Goal: Information Seeking & Learning: Find specific fact

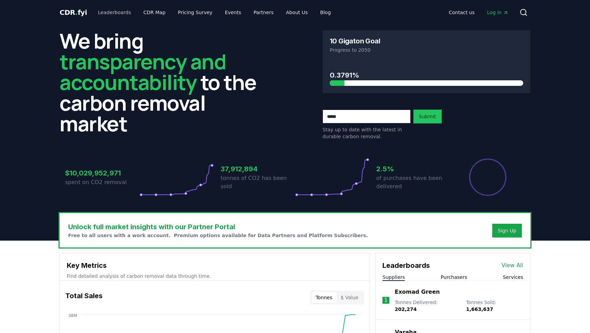
click at [116, 13] on link "Leaderboards" at bounding box center [115, 12] width 44 height 12
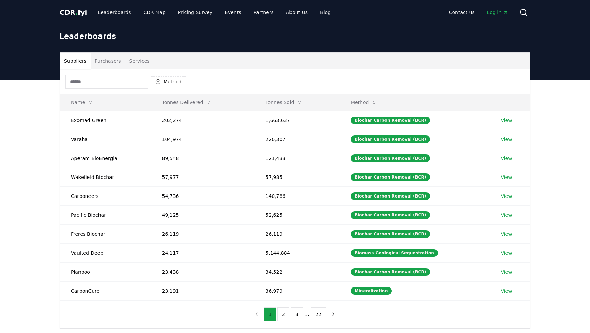
click at [109, 83] on input at bounding box center [106, 82] width 83 height 14
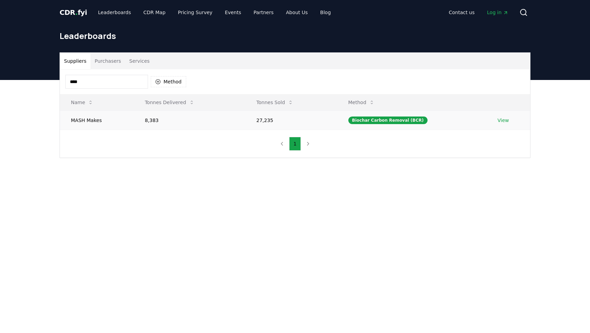
type input "****"
click at [501, 120] on link "View" at bounding box center [503, 120] width 11 height 7
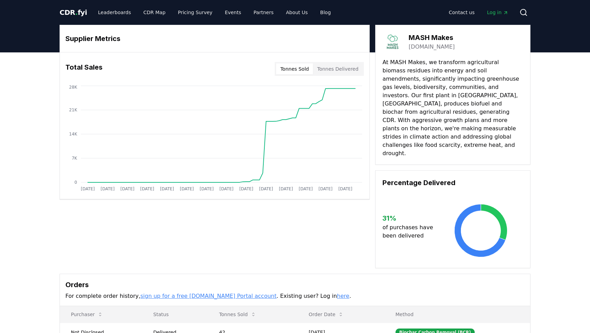
click at [302, 70] on button "Tonnes Sold" at bounding box center [294, 68] width 37 height 11
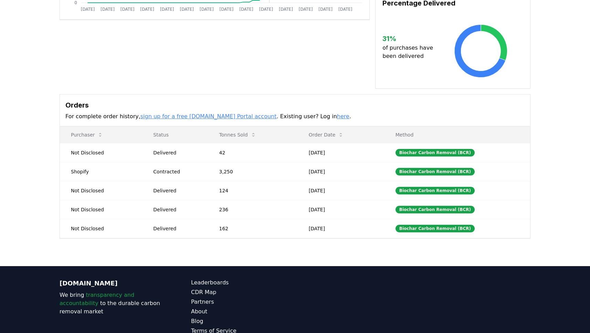
scroll to position [192, 0]
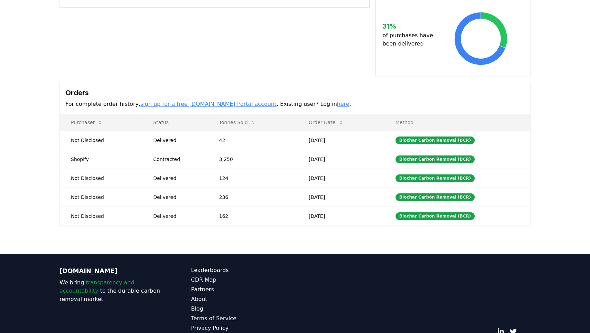
click at [337, 101] on link "here" at bounding box center [343, 104] width 12 height 7
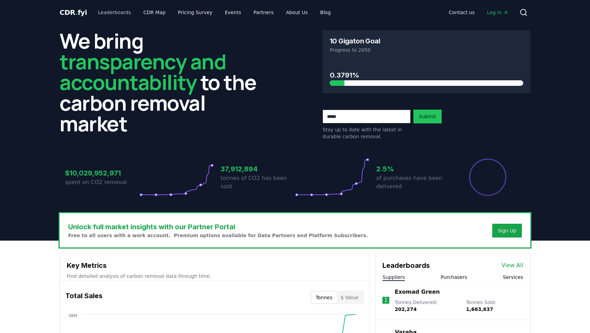
click at [106, 13] on link "Leaderboards" at bounding box center [115, 12] width 44 height 12
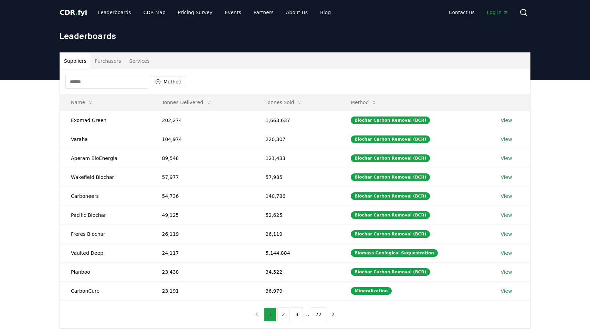
click at [93, 83] on input at bounding box center [106, 82] width 83 height 14
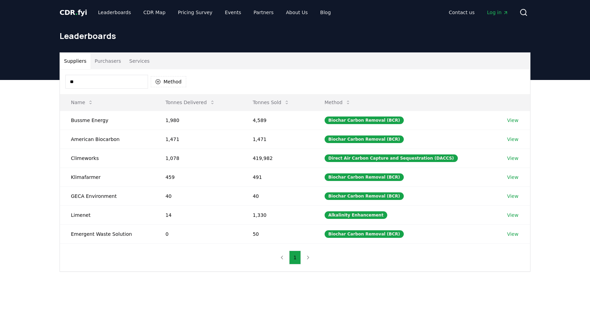
type input "*"
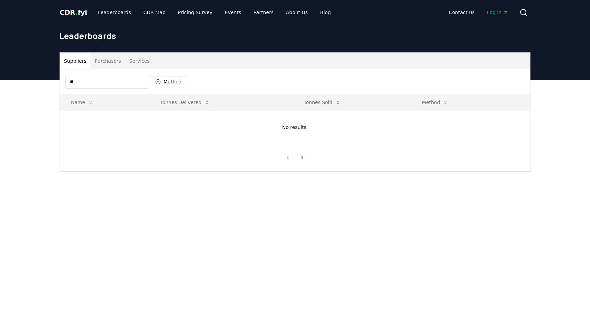
type input "*"
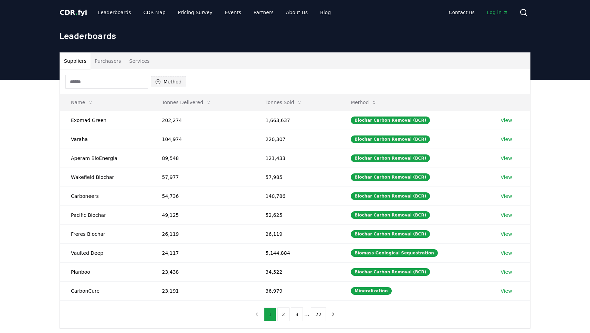
click at [158, 81] on icon "button" at bounding box center [158, 82] width 6 height 6
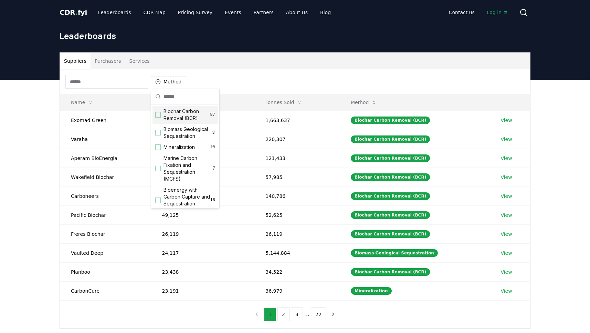
click at [158, 115] on div "Suggestions" at bounding box center [158, 115] width 6 height 6
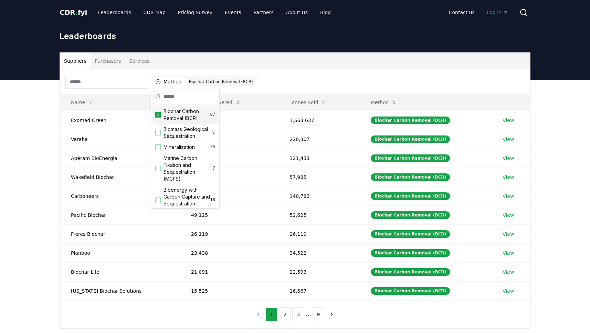
click at [266, 62] on div "Suppliers Purchasers Services" at bounding box center [295, 61] width 470 height 17
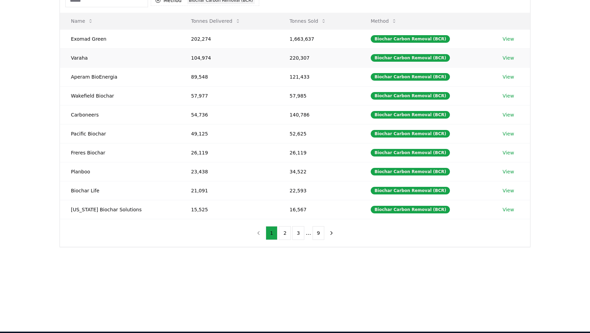
scroll to position [83, 0]
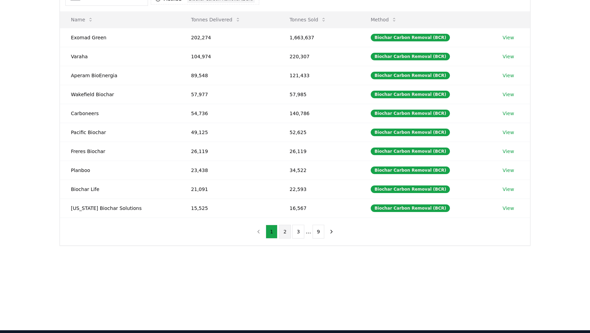
click at [286, 233] on button "2" at bounding box center [285, 232] width 12 height 14
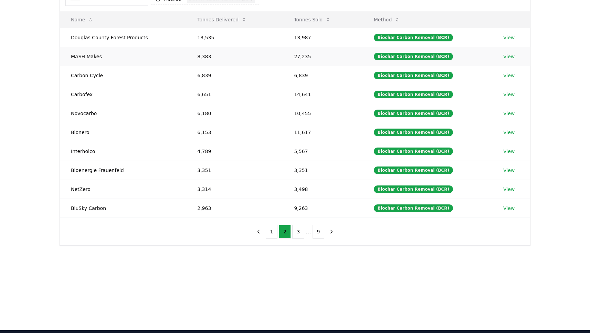
click at [89, 56] on td "MASH Makes" at bounding box center [123, 56] width 126 height 19
click at [508, 55] on link "View" at bounding box center [509, 56] width 11 height 7
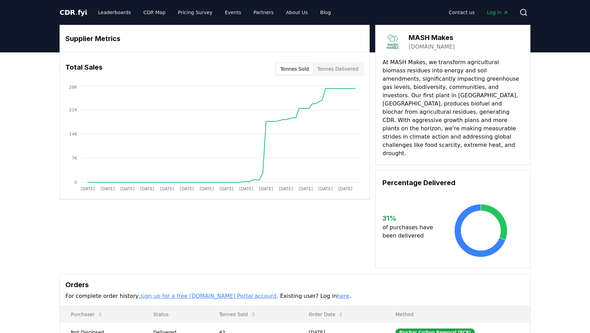
click at [491, 13] on span "Log in" at bounding box center [497, 12] width 21 height 7
